Goal: Transaction & Acquisition: Purchase product/service

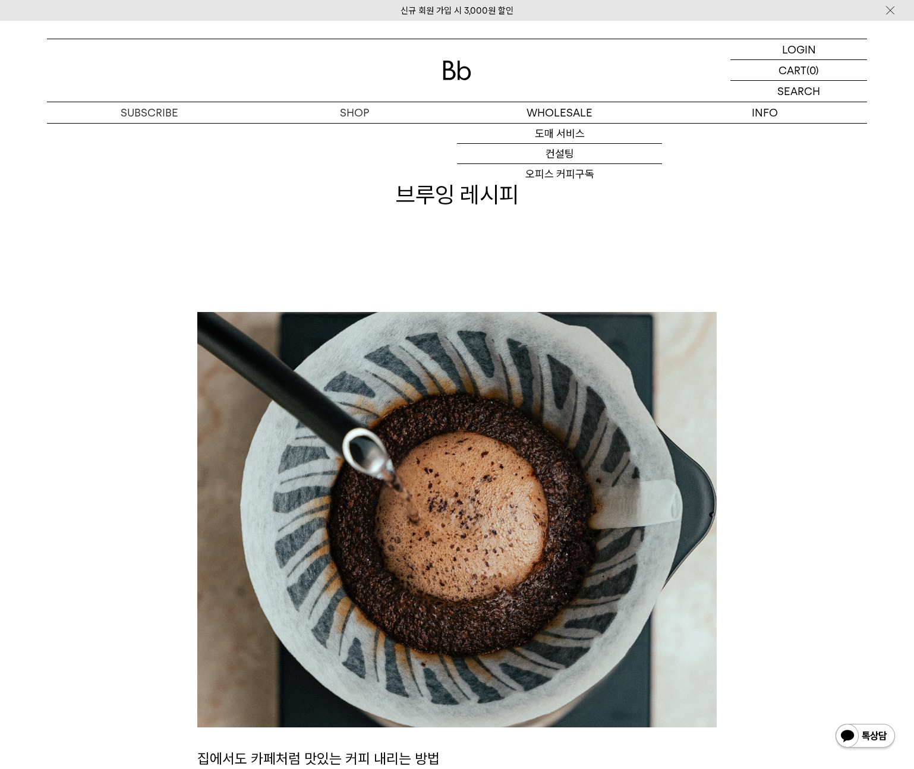
click at [472, 71] on div at bounding box center [457, 70] width 820 height 62
click at [464, 72] on img at bounding box center [457, 71] width 29 height 20
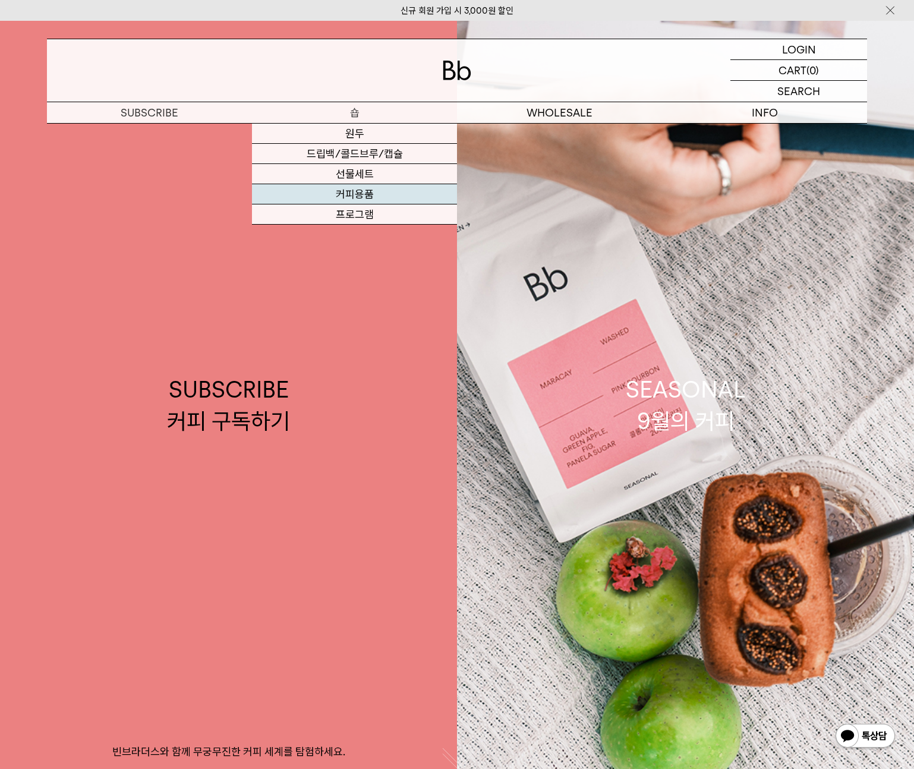
click at [380, 188] on link "커피용품" at bounding box center [354, 194] width 205 height 20
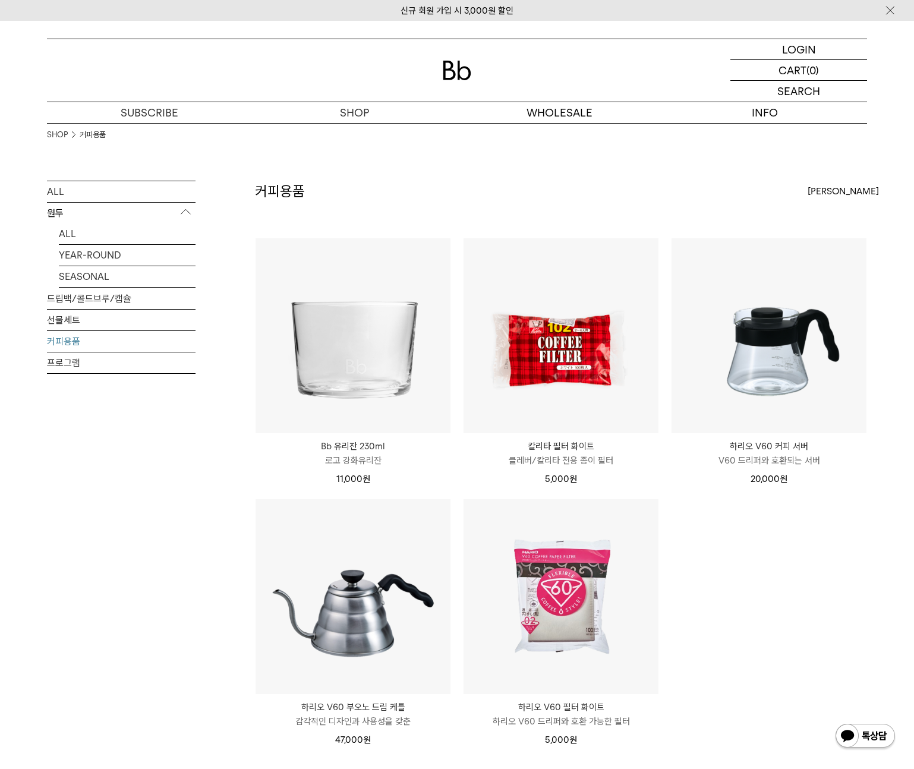
click at [361, 455] on p "로고 강화유리잔" at bounding box center [352, 460] width 195 height 14
